Goal: Information Seeking & Learning: Understand process/instructions

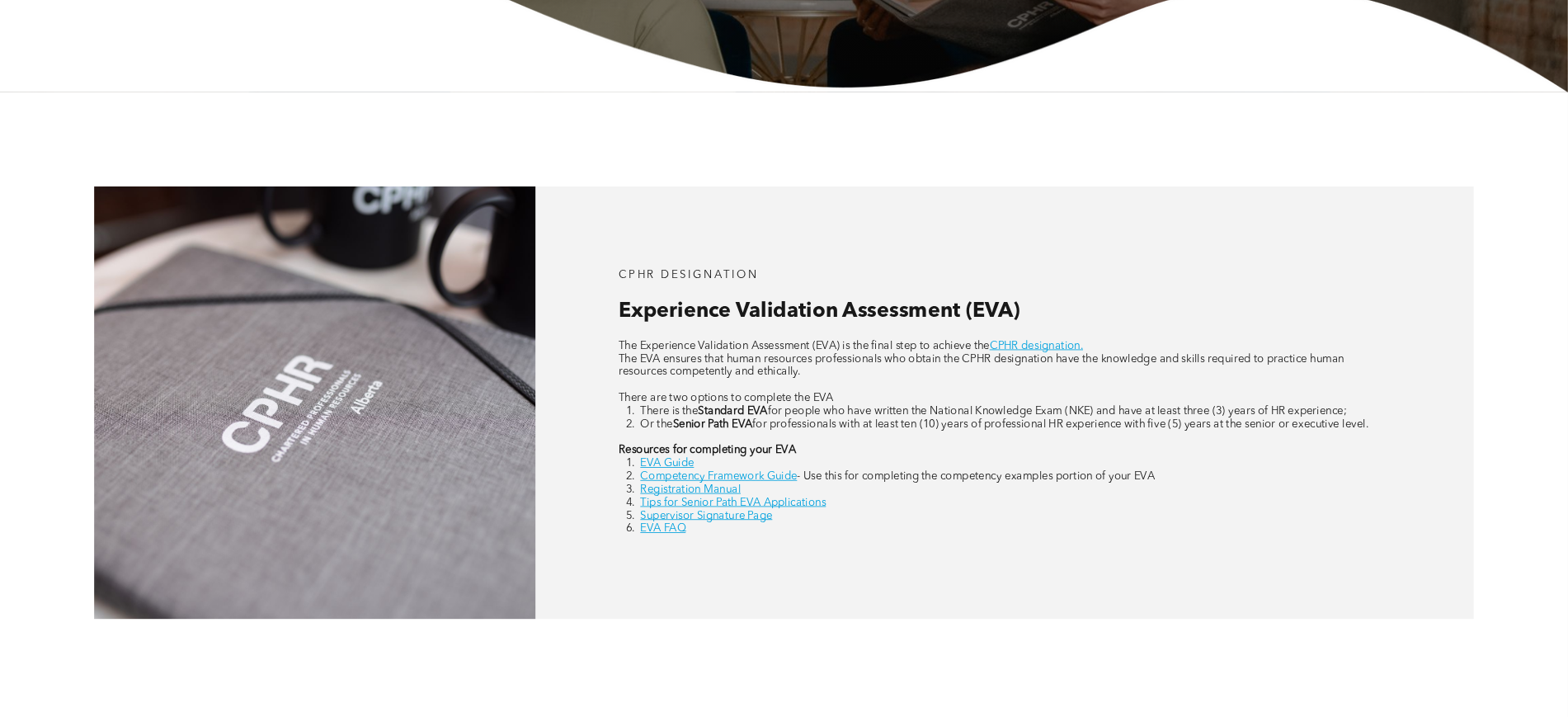
scroll to position [619, 0]
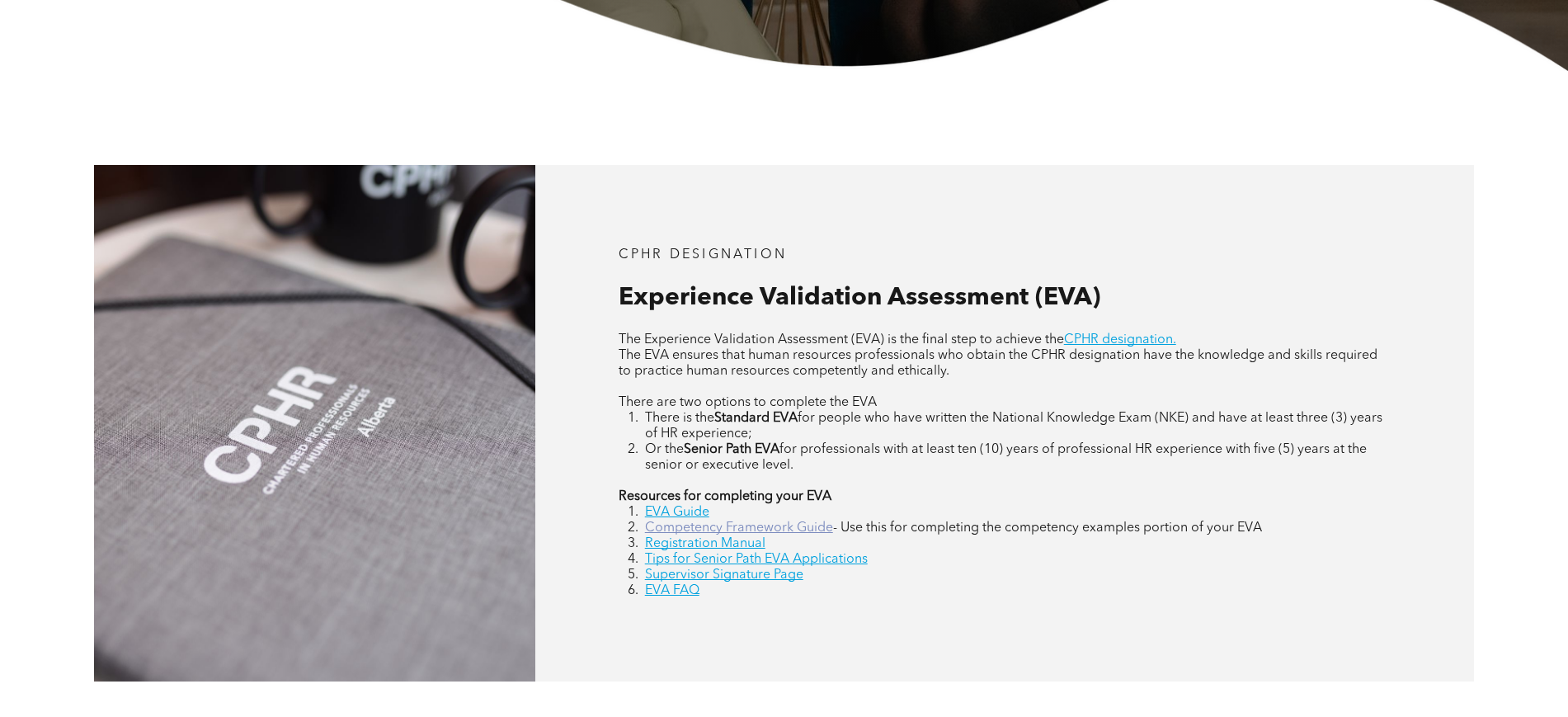
click at [698, 529] on link "Competency Framework Guide" at bounding box center [739, 528] width 188 height 13
click at [684, 543] on link "Registration Manual" at bounding box center [705, 543] width 120 height 13
click at [707, 546] on link "Registration Manual" at bounding box center [705, 543] width 120 height 13
click at [683, 512] on link "EVA Guide" at bounding box center [678, 513] width 65 height 13
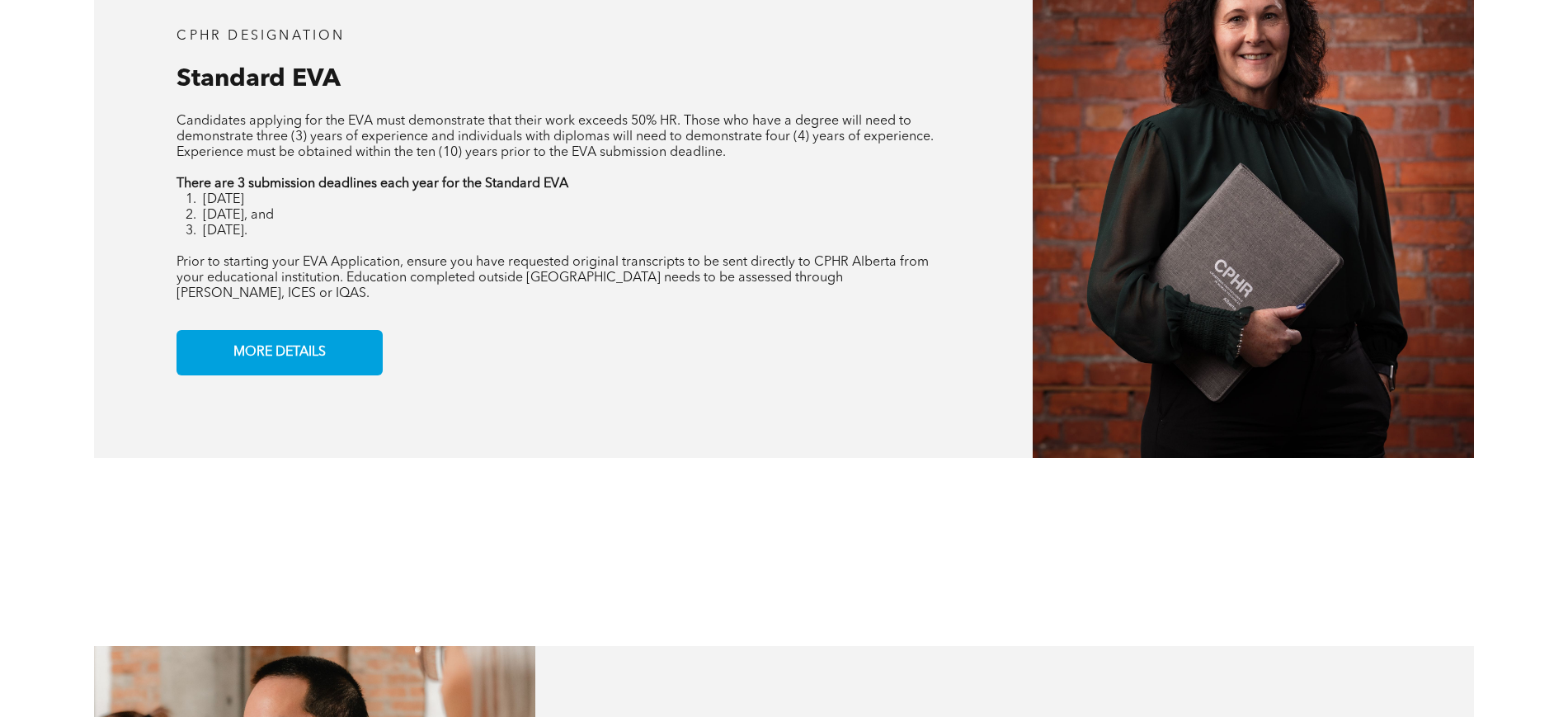
scroll to position [1547, 0]
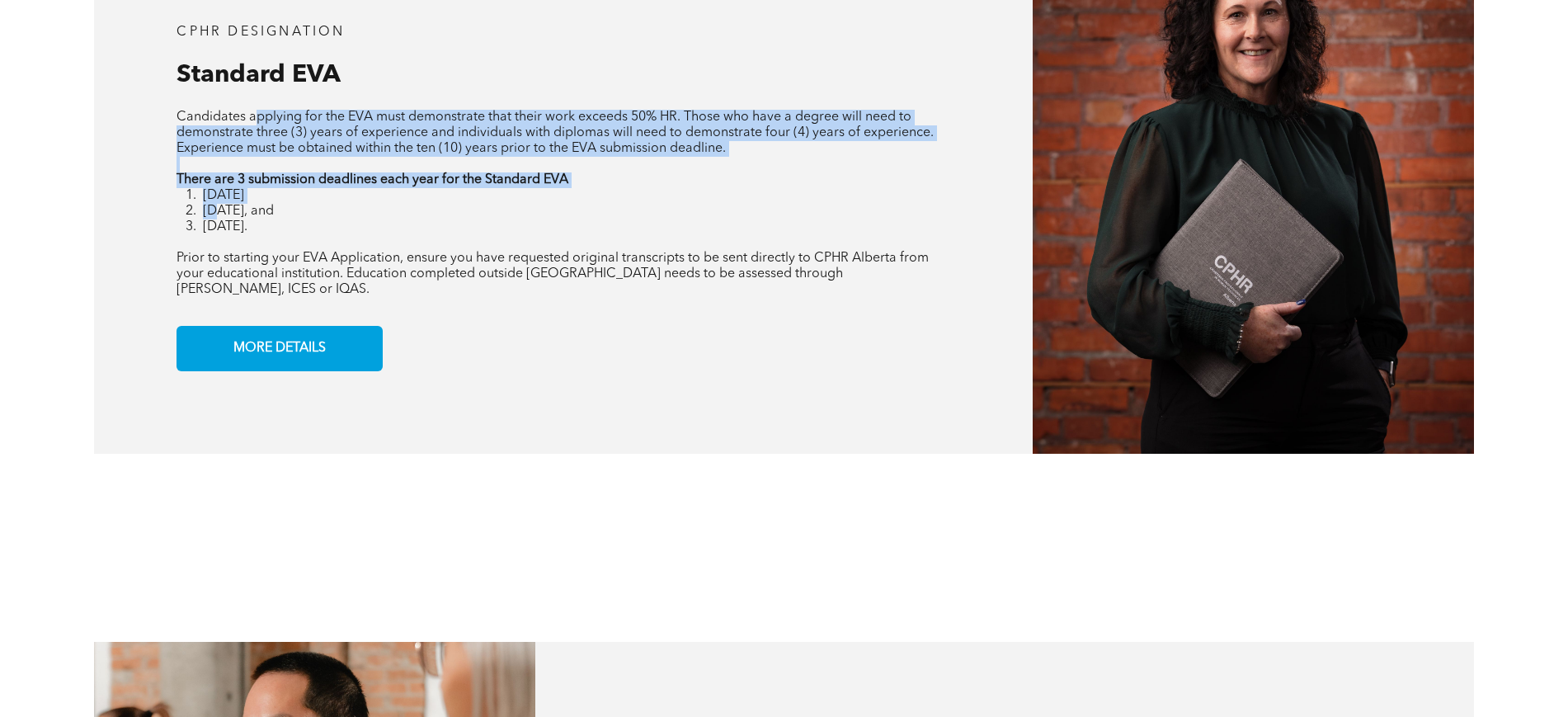
drag, startPoint x: 220, startPoint y: 205, endPoint x: 255, endPoint y: 115, distance: 96.6
click at [255, 115] on div "Candidates applying for the EVA must demonstrate that their work exceeds 50% HR…" at bounding box center [562, 203] width 773 height 188
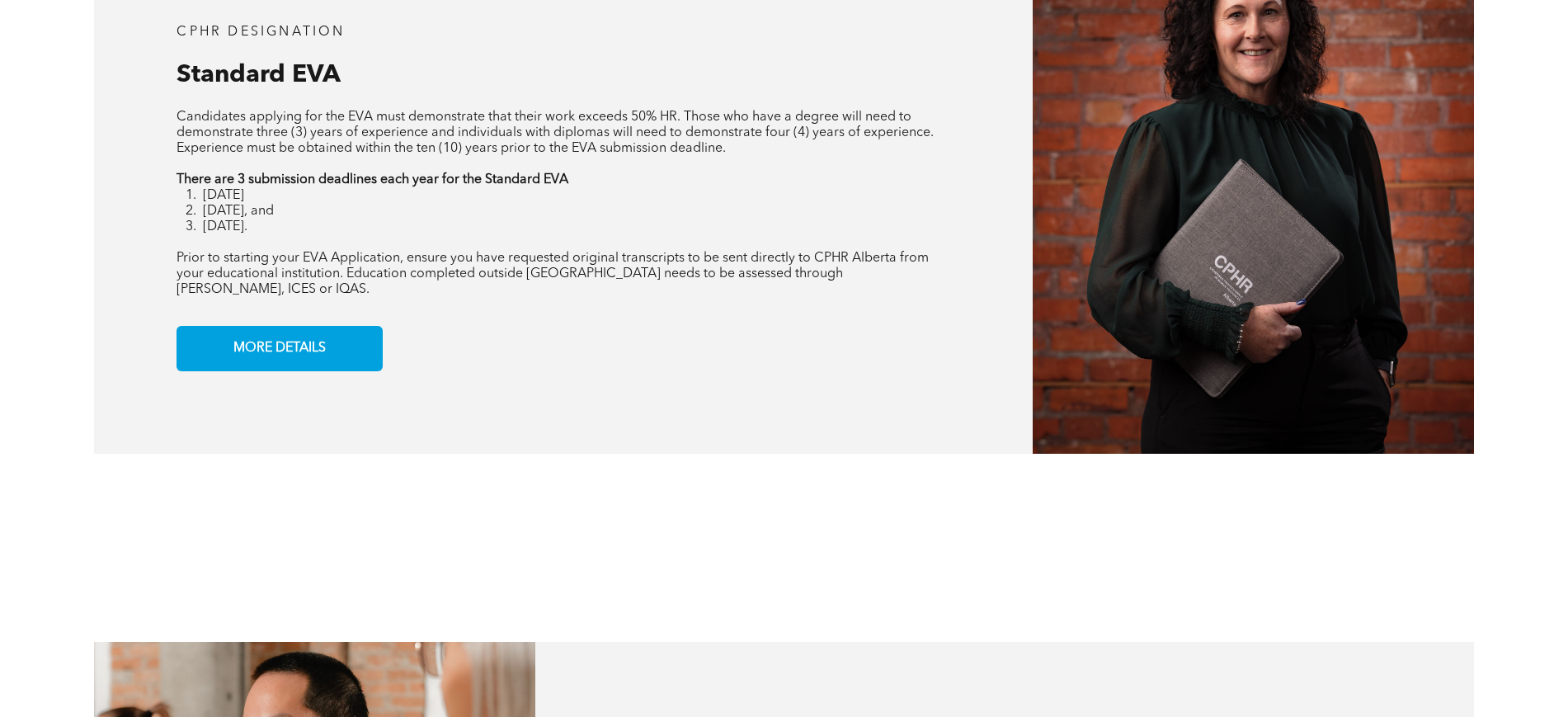
click at [248, 234] on span "[DATE]." at bounding box center [225, 227] width 45 height 13
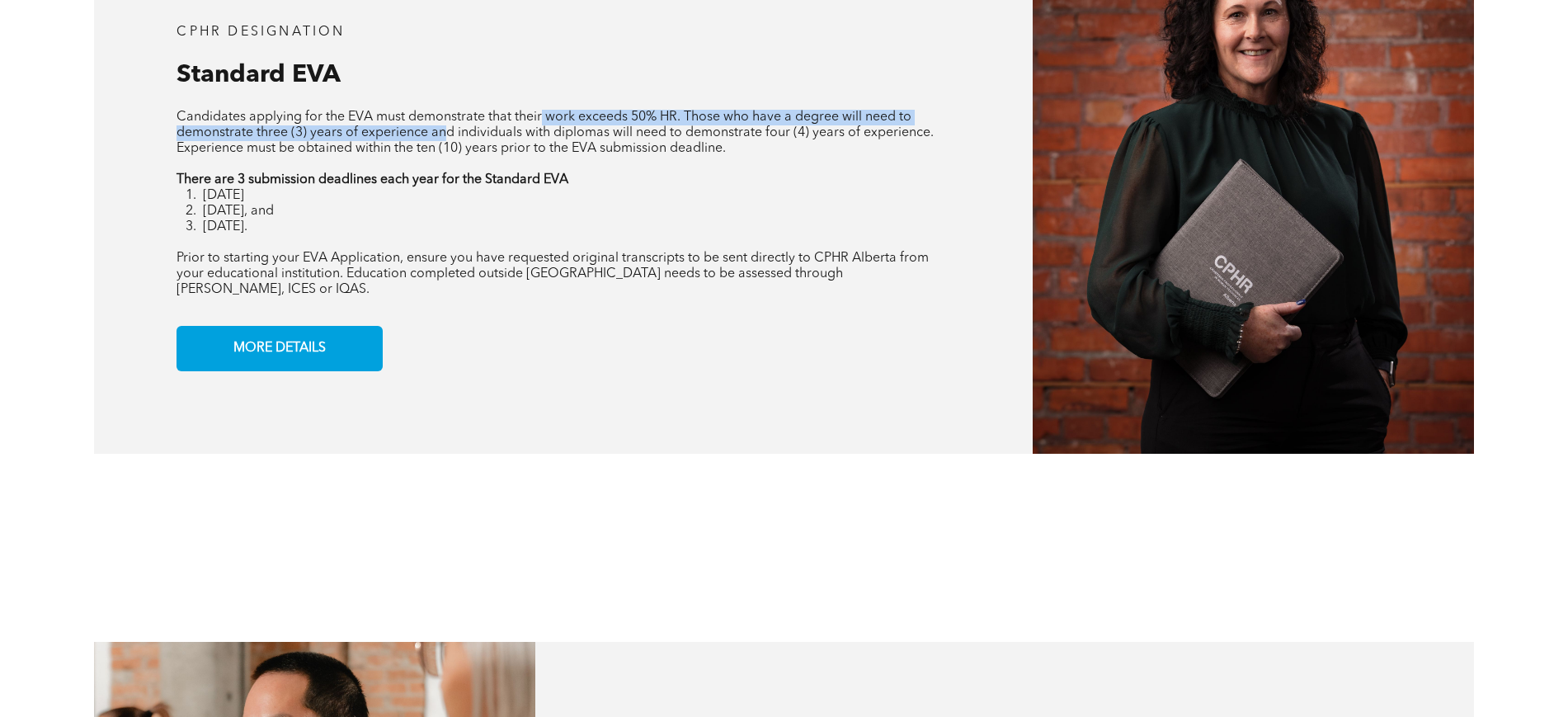
drag, startPoint x: 447, startPoint y: 129, endPoint x: 542, endPoint y: 125, distance: 95.1
click at [542, 125] on span "Candidates applying for the EVA must demonstrate that their work exceeds 50% HR…" at bounding box center [555, 133] width 758 height 45
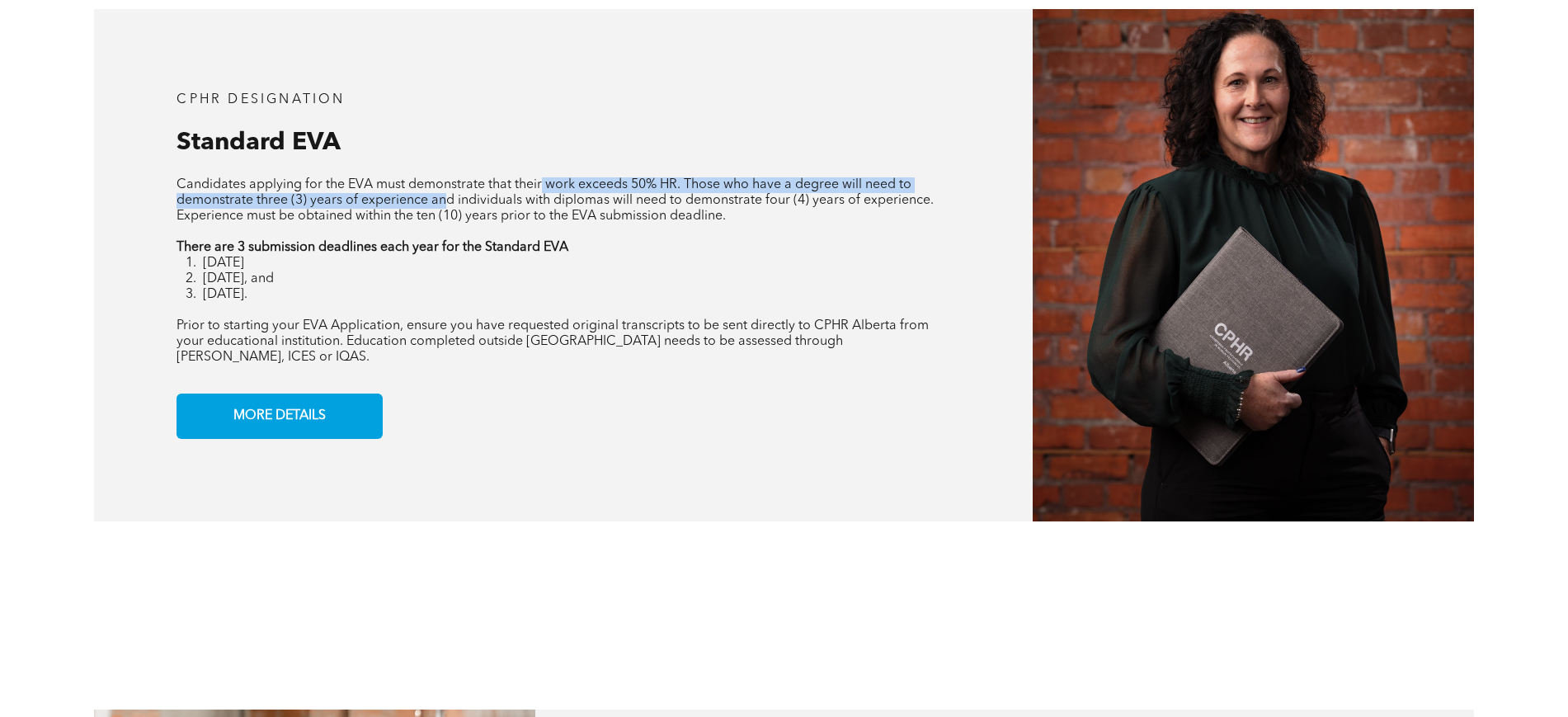
scroll to position [1444, 0]
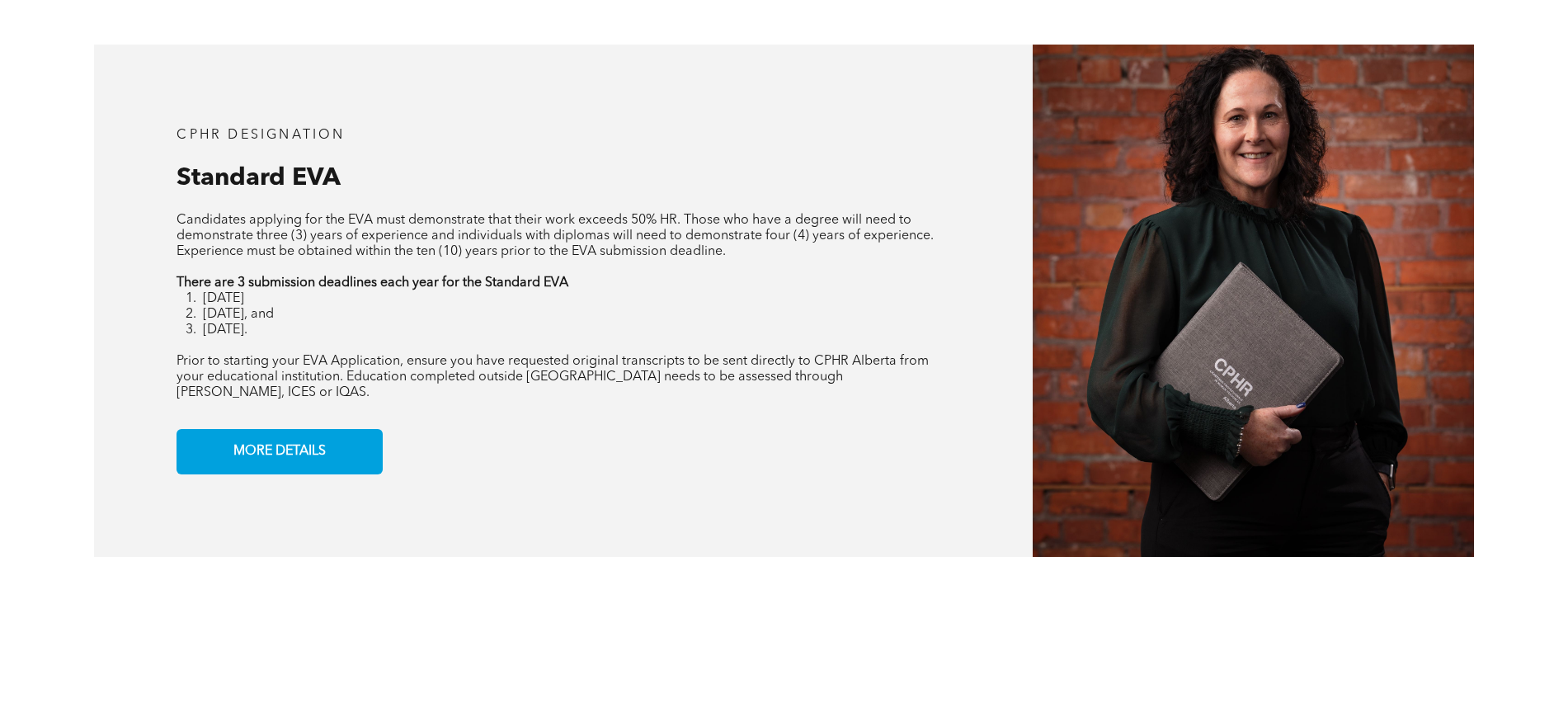
drag, startPoint x: 252, startPoint y: 353, endPoint x: 417, endPoint y: 352, distance: 165.0
click at [417, 352] on p at bounding box center [562, 346] width 773 height 15
drag, startPoint x: 447, startPoint y: 373, endPoint x: 786, endPoint y: 378, distance: 339.0
click at [786, 378] on span "Prior to starting your EVA Application, ensure you have requested original tran…" at bounding box center [552, 377] width 752 height 45
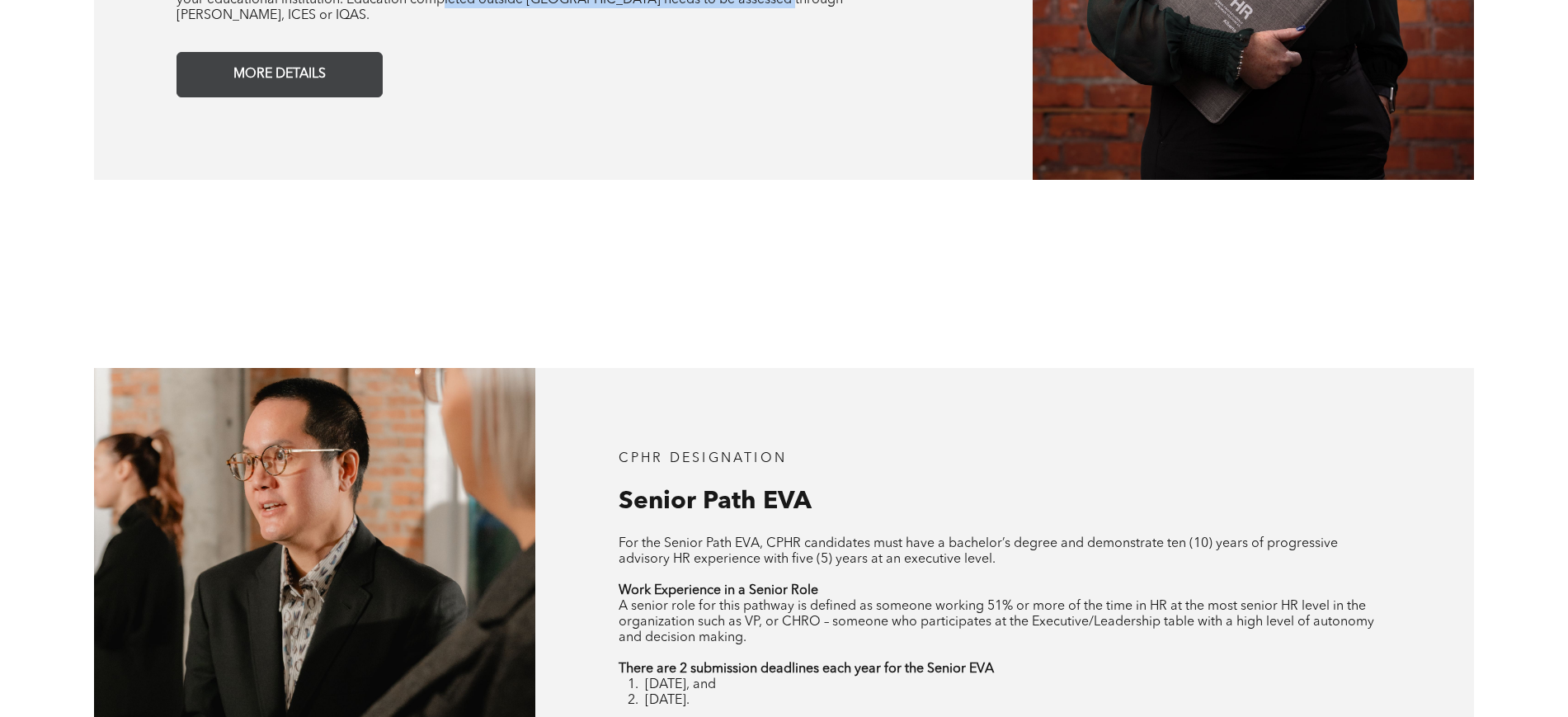
scroll to position [1856, 0]
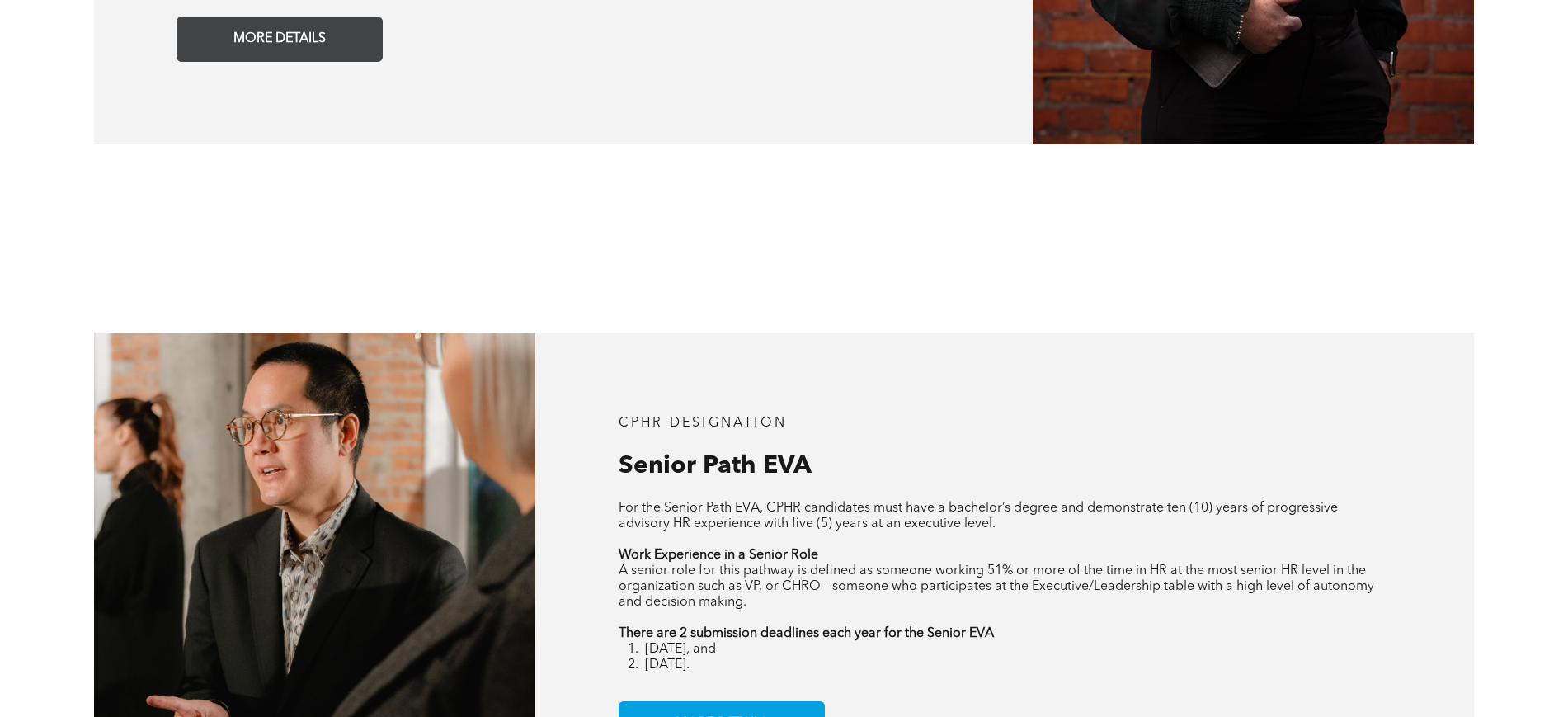
click at [335, 27] on link "MORE DETAILS" at bounding box center [279, 39] width 206 height 46
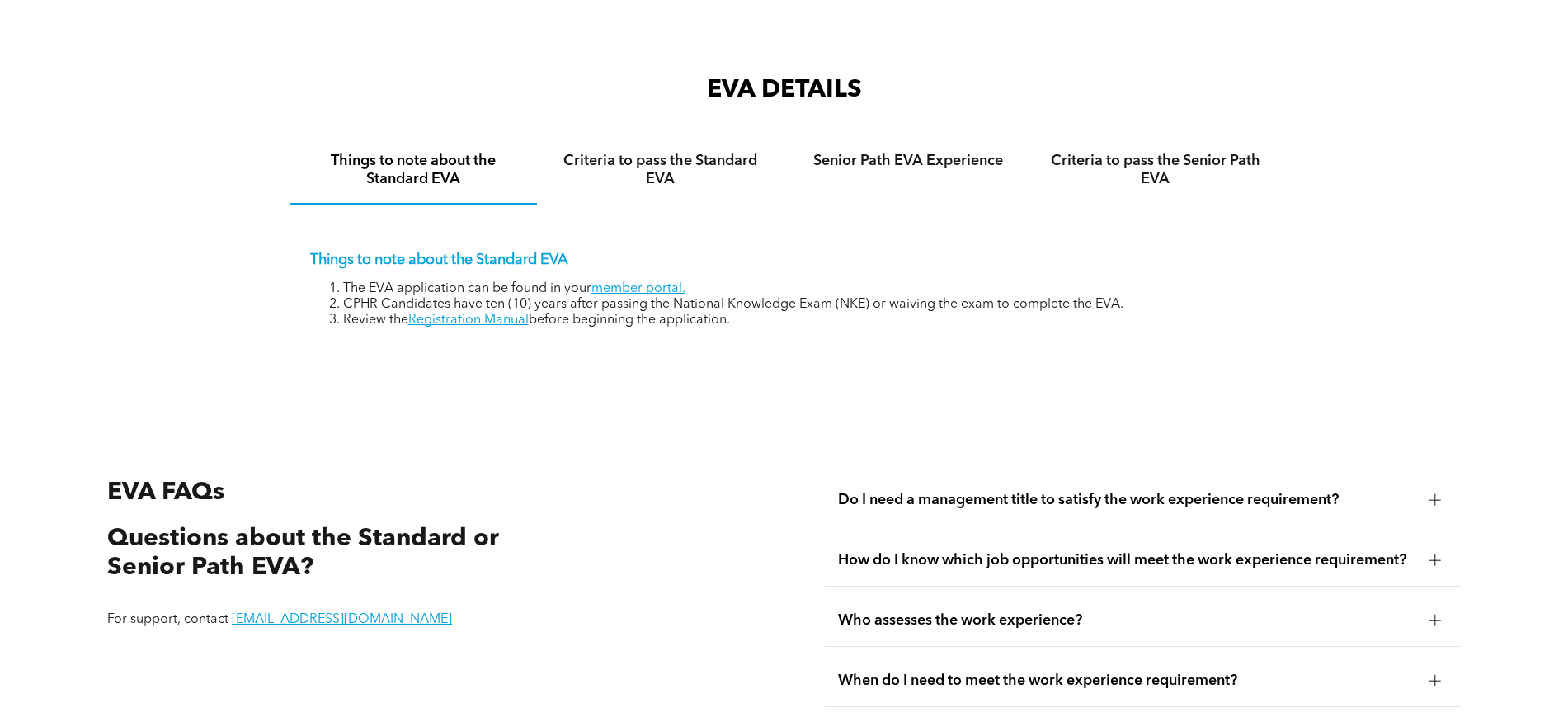
scroll to position [2764, 0]
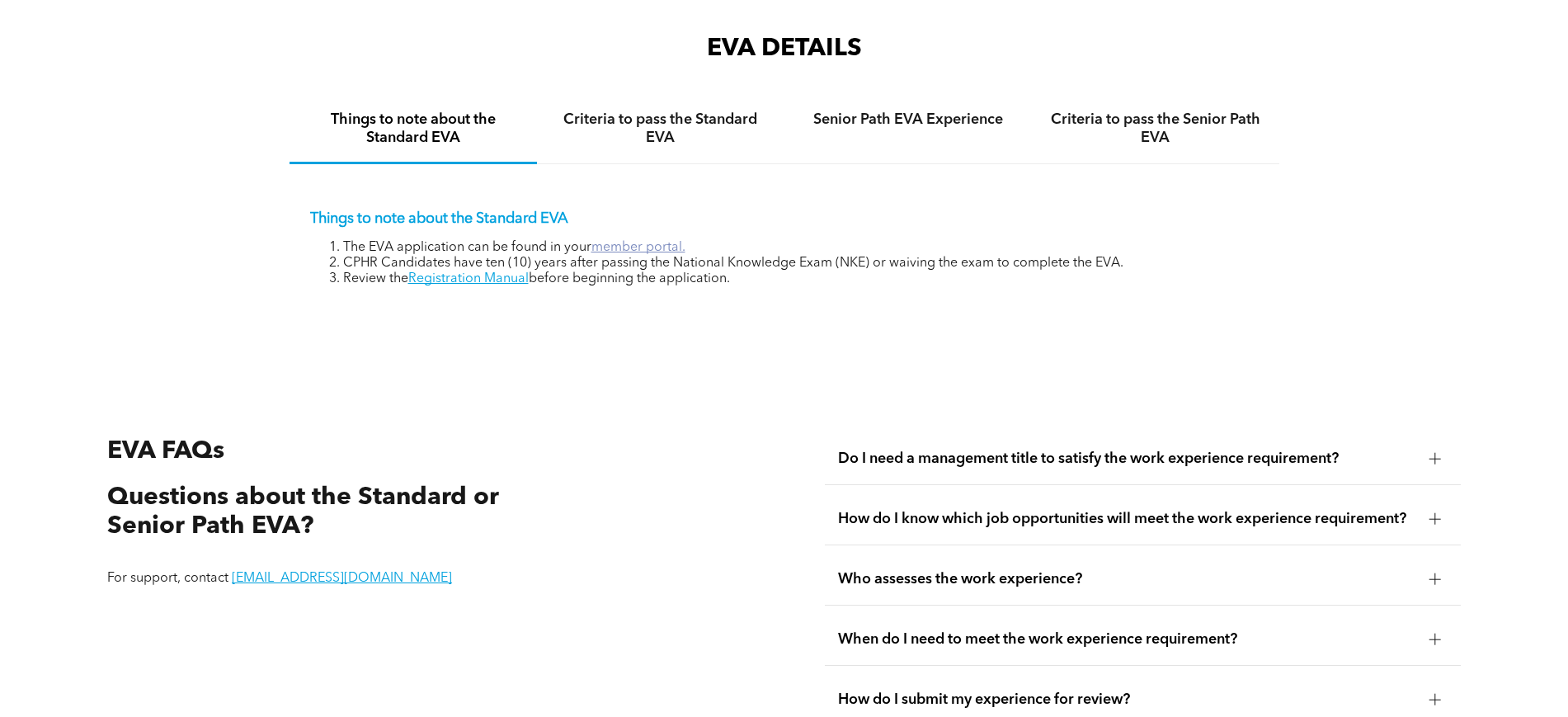
click at [633, 241] on link "member portal." at bounding box center [639, 248] width 94 height 13
